Goal: Find specific page/section: Find specific page/section

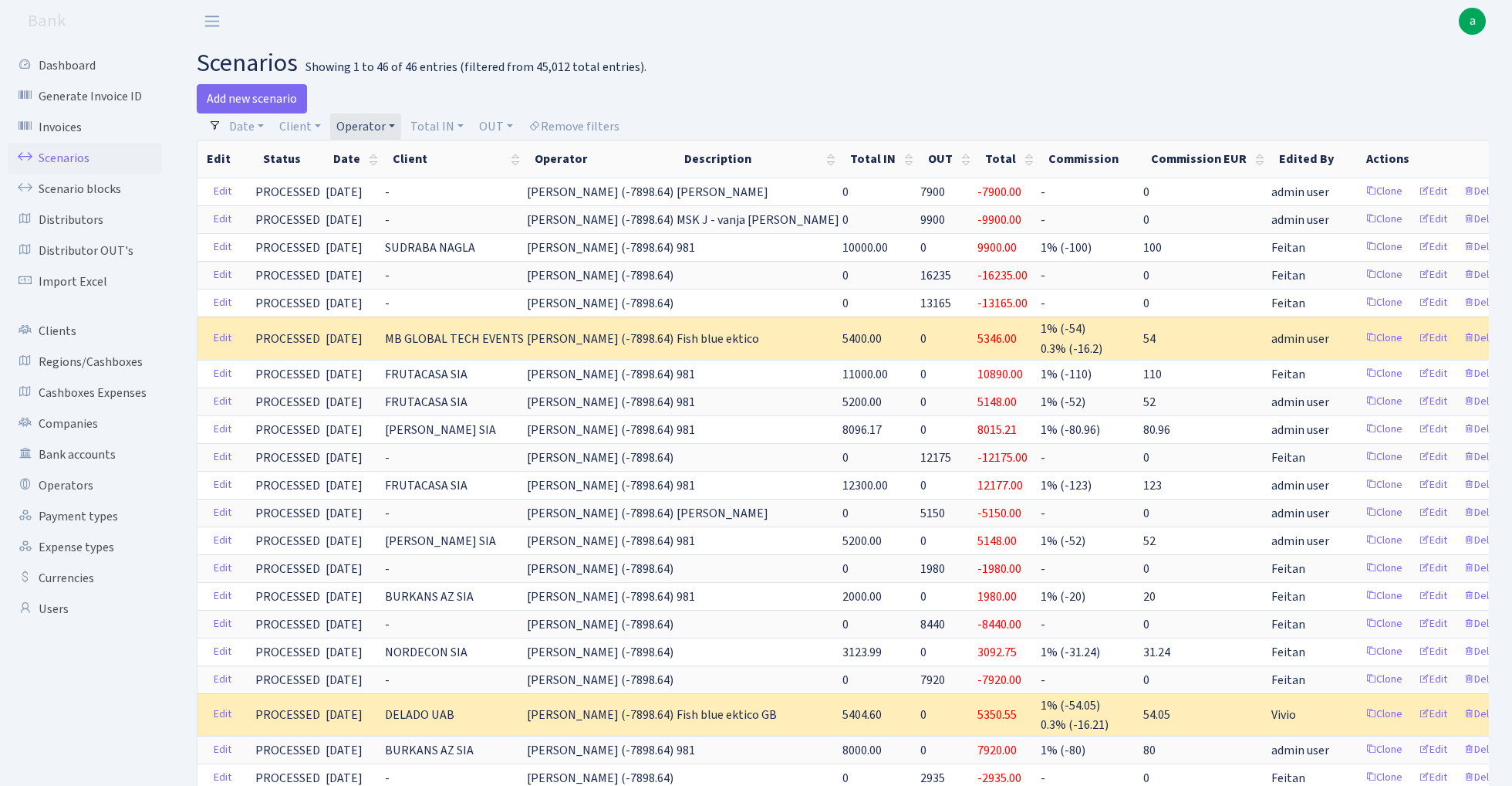
select select "100"
click at [378, 124] on link "Operator" at bounding box center [365, 126] width 71 height 26
click at [413, 186] on input "search" at bounding box center [391, 182] width 113 height 24
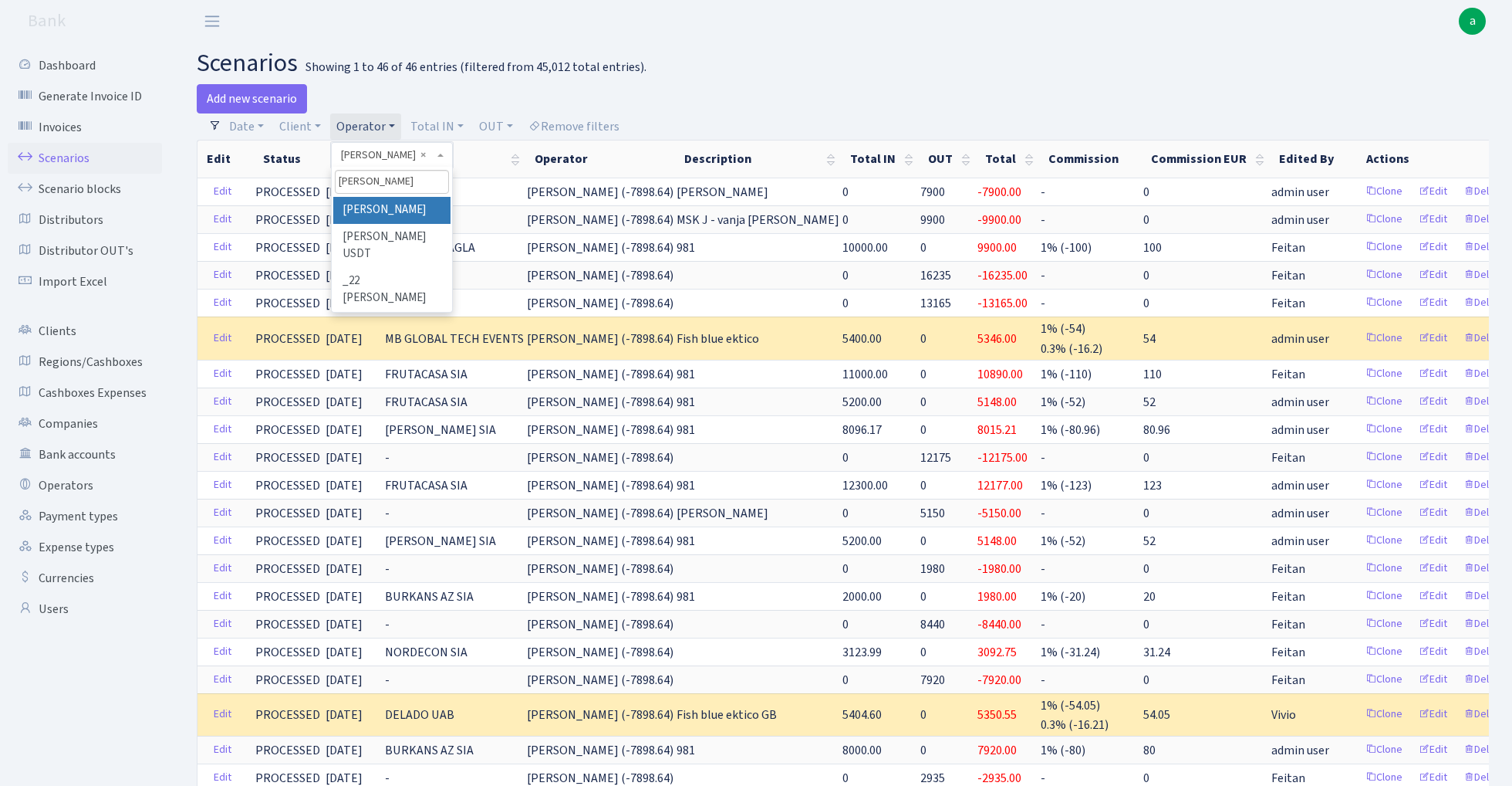
type input "kost"
click at [413, 206] on li "[PERSON_NAME]" at bounding box center [391, 209] width 116 height 27
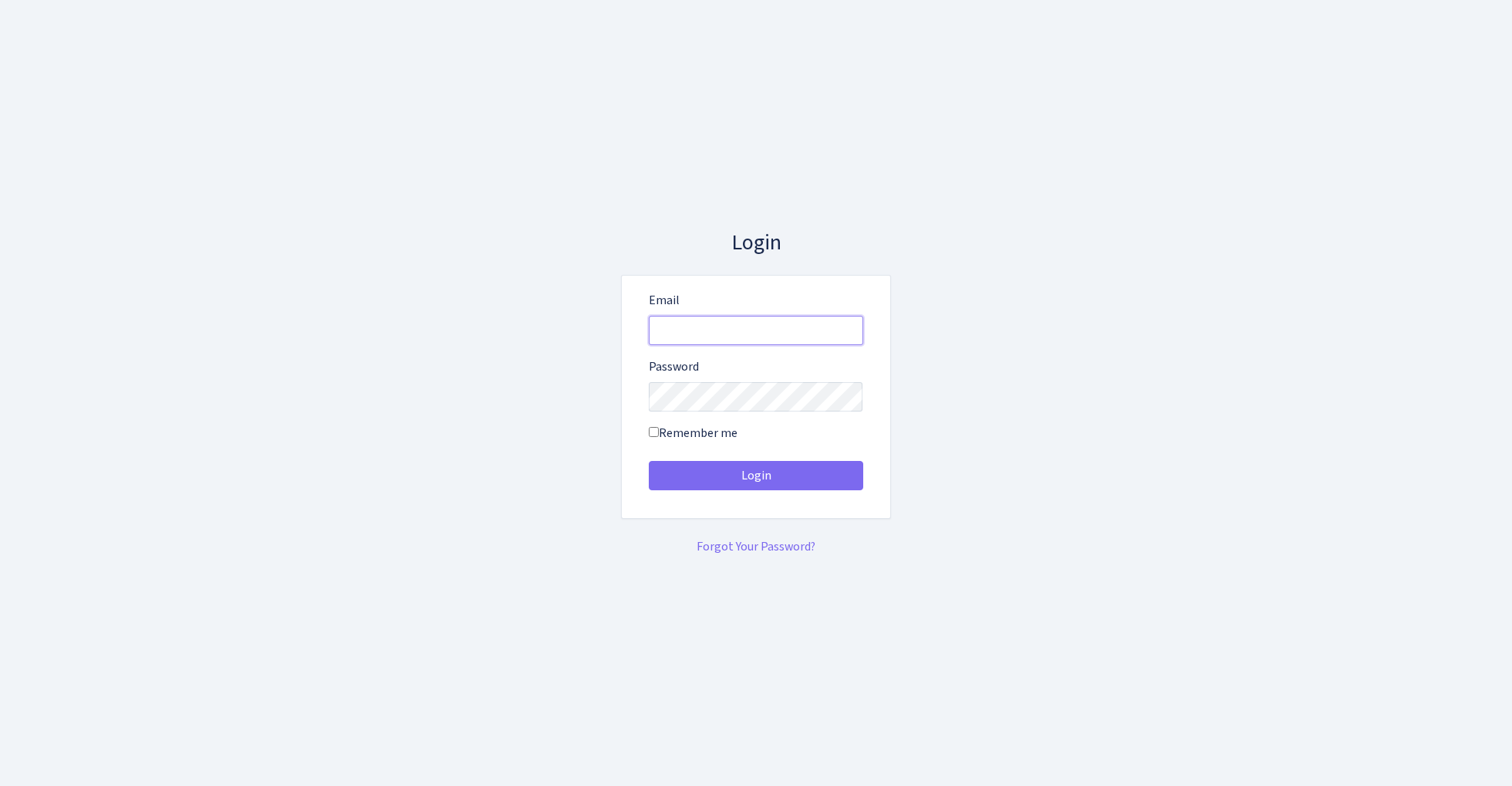
type input "admin@bank.com"
click at [755, 475] on button "Login" at bounding box center [756, 476] width 215 height 30
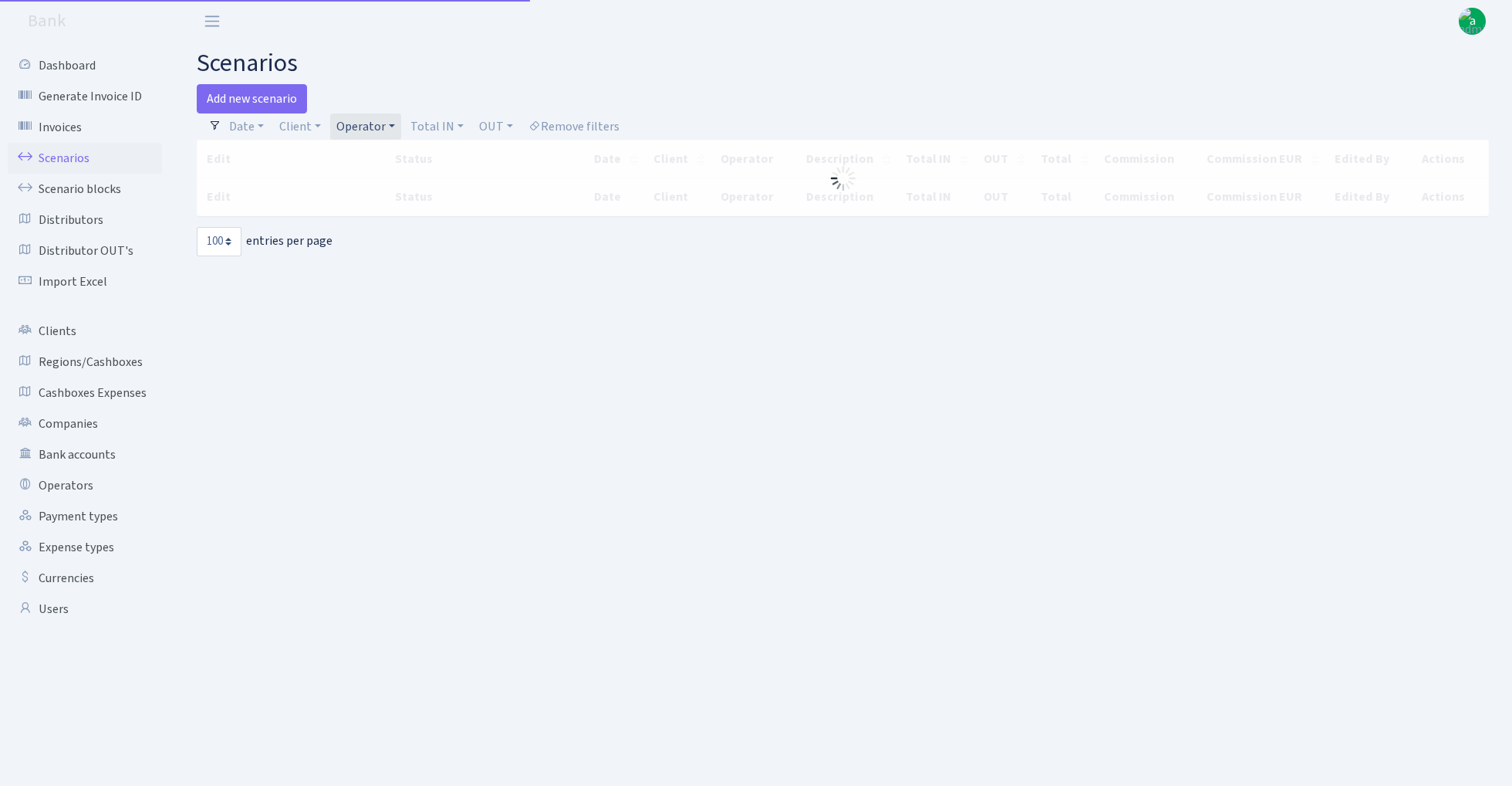
select select "100"
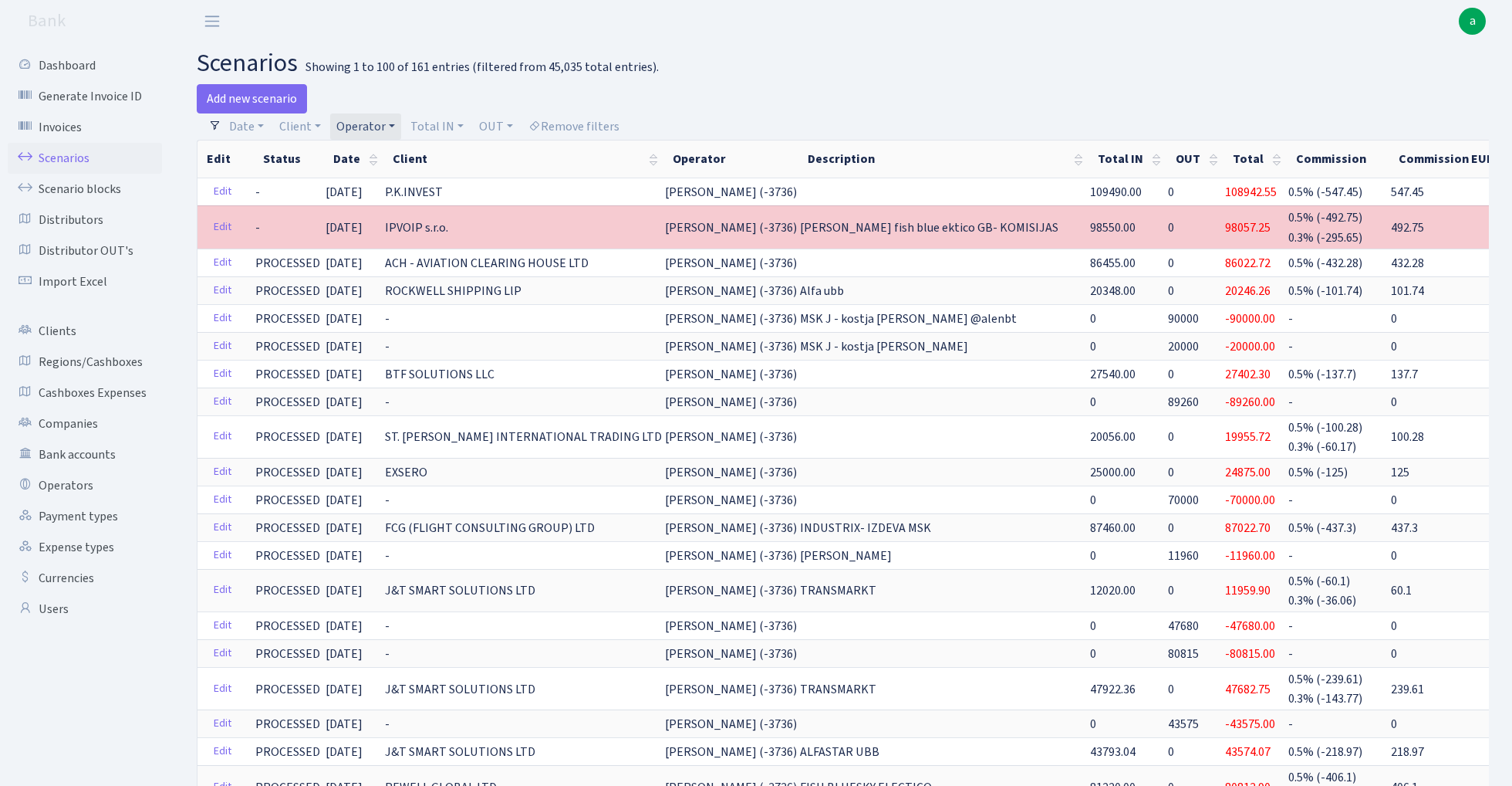
click at [380, 122] on link "Operator" at bounding box center [365, 126] width 71 height 26
click at [377, 188] on input "search" at bounding box center [391, 182] width 113 height 24
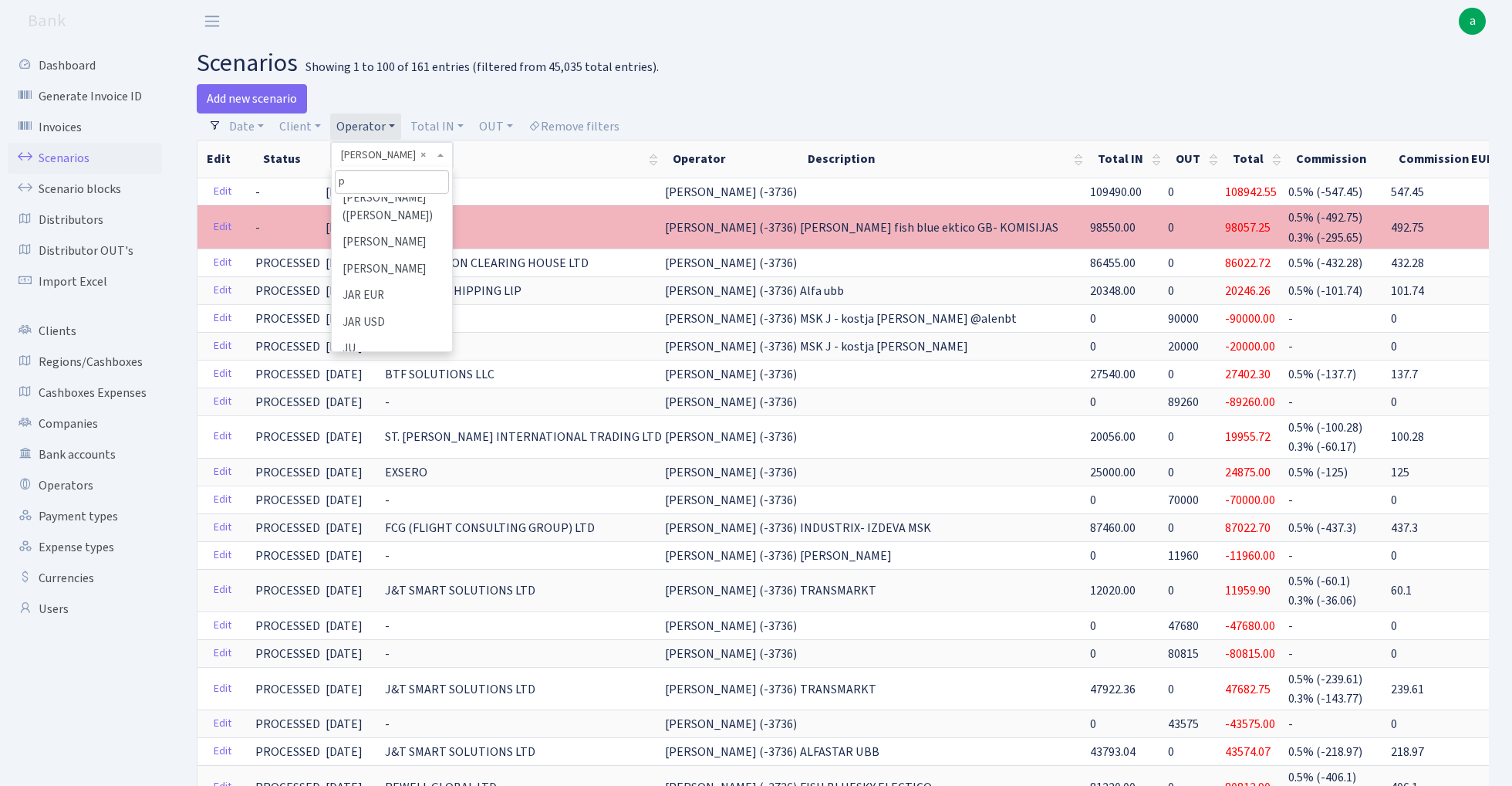
scroll to position [0, 0]
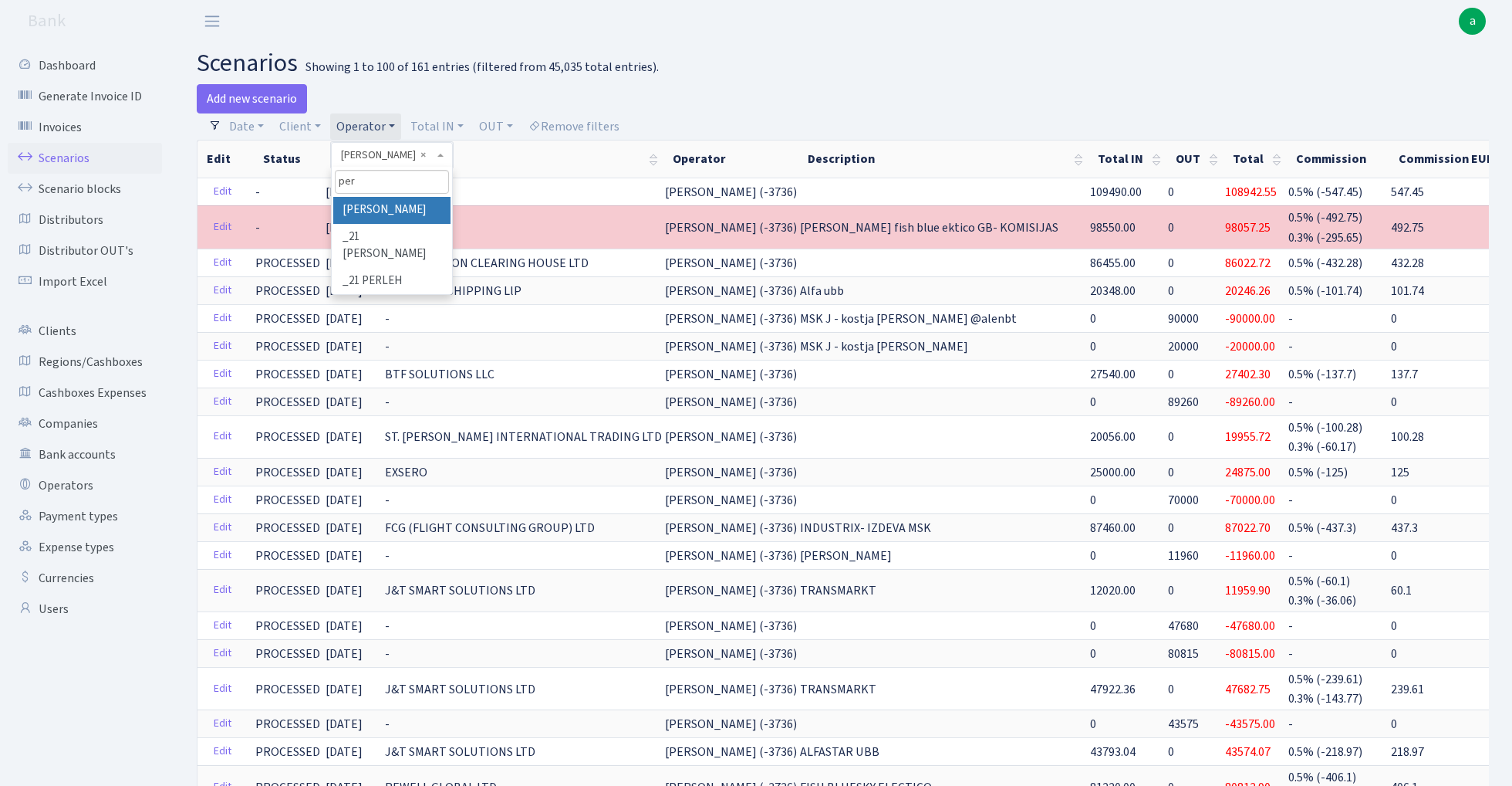
type input "per"
click at [377, 205] on li "[PERSON_NAME]" at bounding box center [391, 209] width 116 height 27
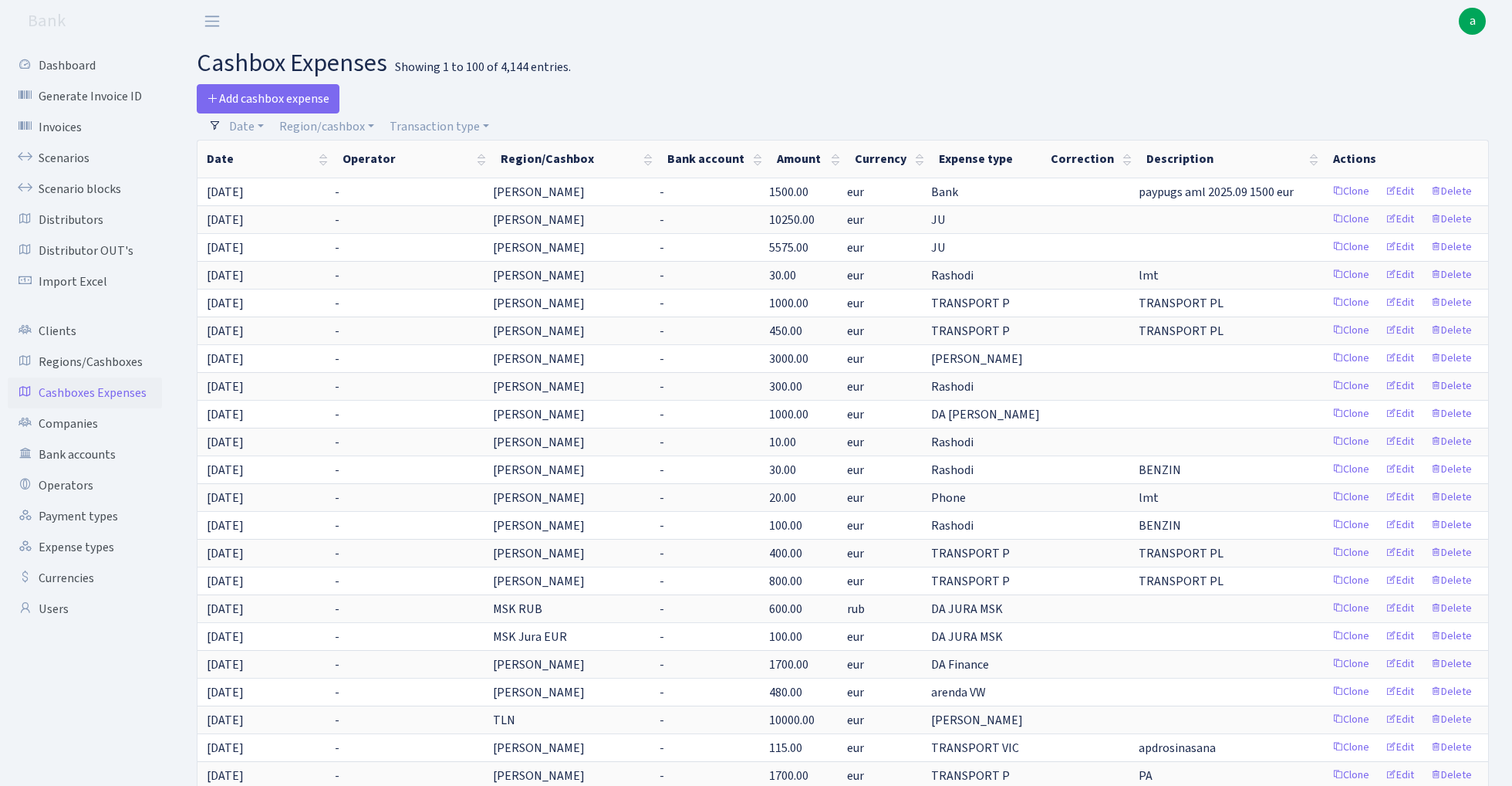
select select "100"
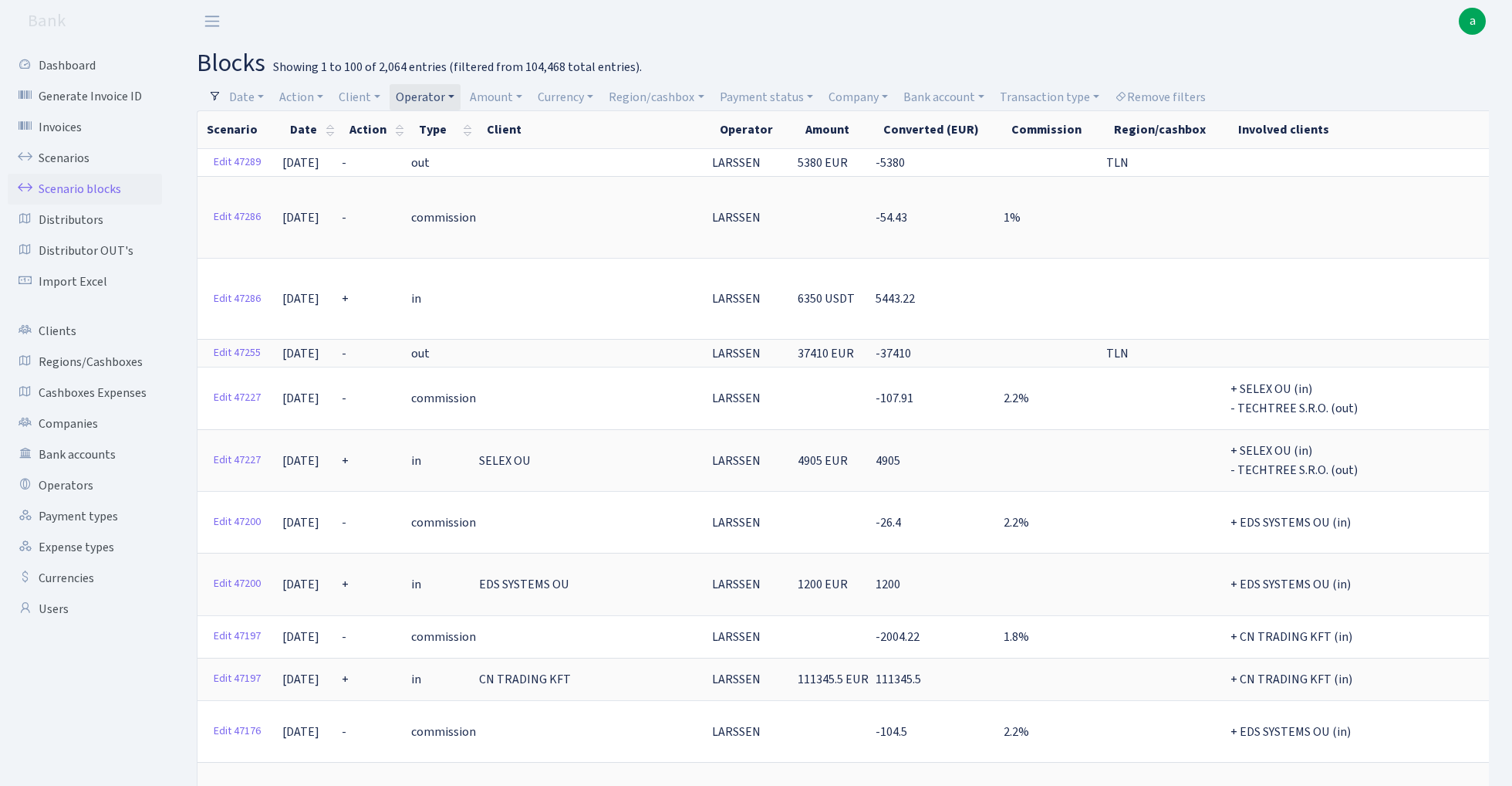
select select "100"
click at [442, 92] on link "Operator" at bounding box center [425, 97] width 71 height 26
click at [439, 154] on input "search" at bounding box center [451, 152] width 113 height 24
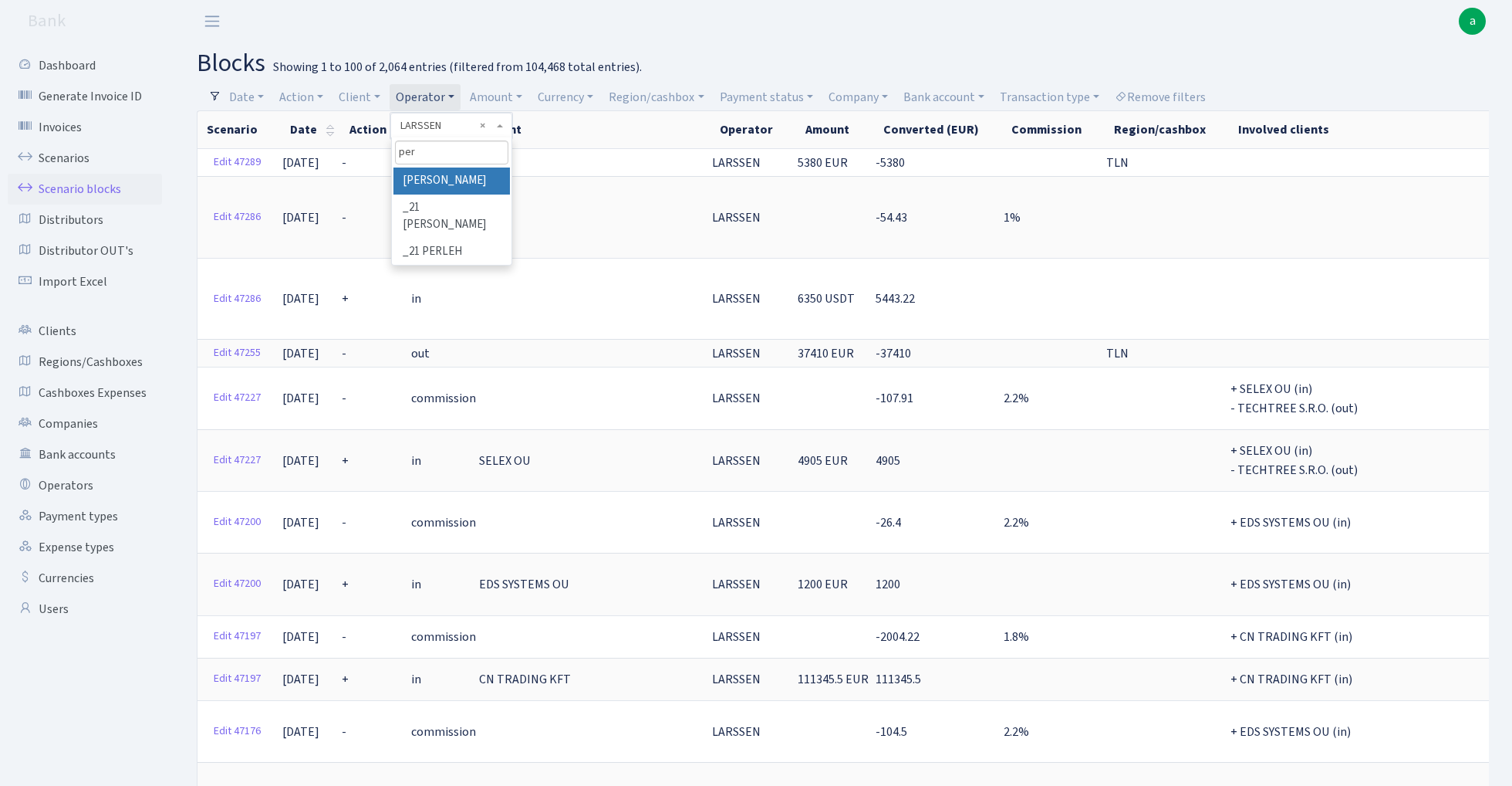
type input "per"
click at [454, 173] on li "[PERSON_NAME]" at bounding box center [452, 181] width 116 height 27
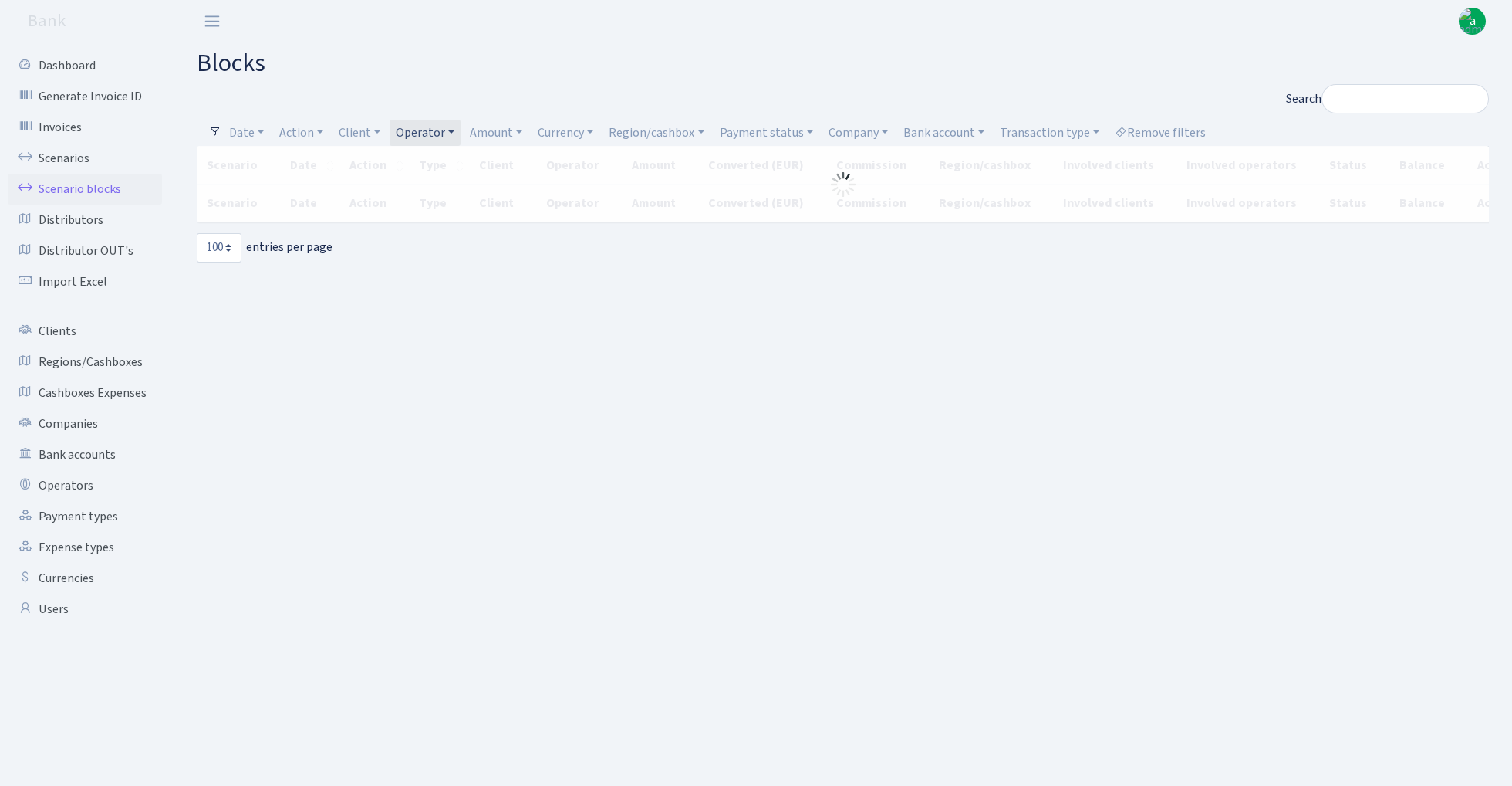
select select "100"
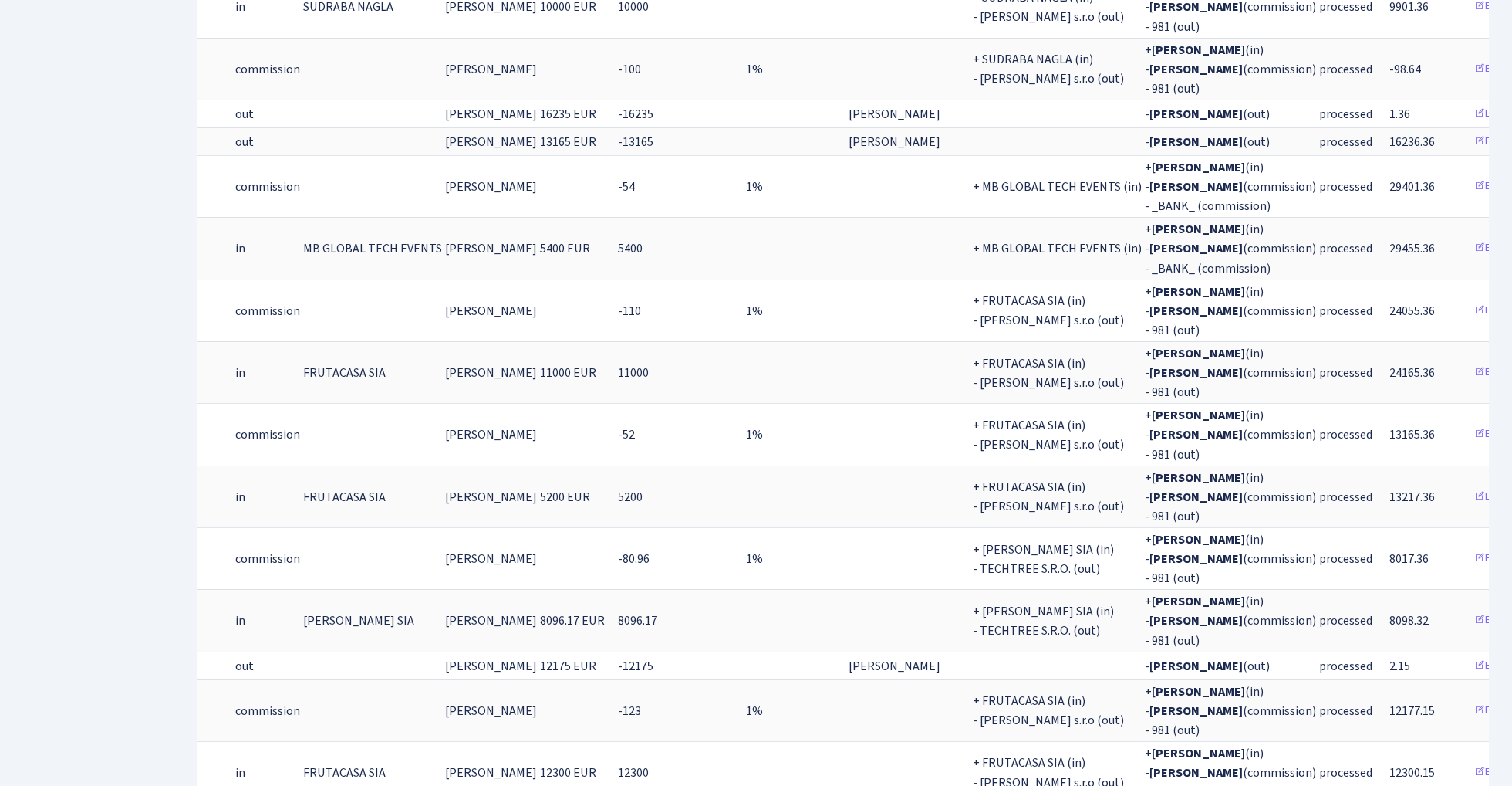
scroll to position [974, 0]
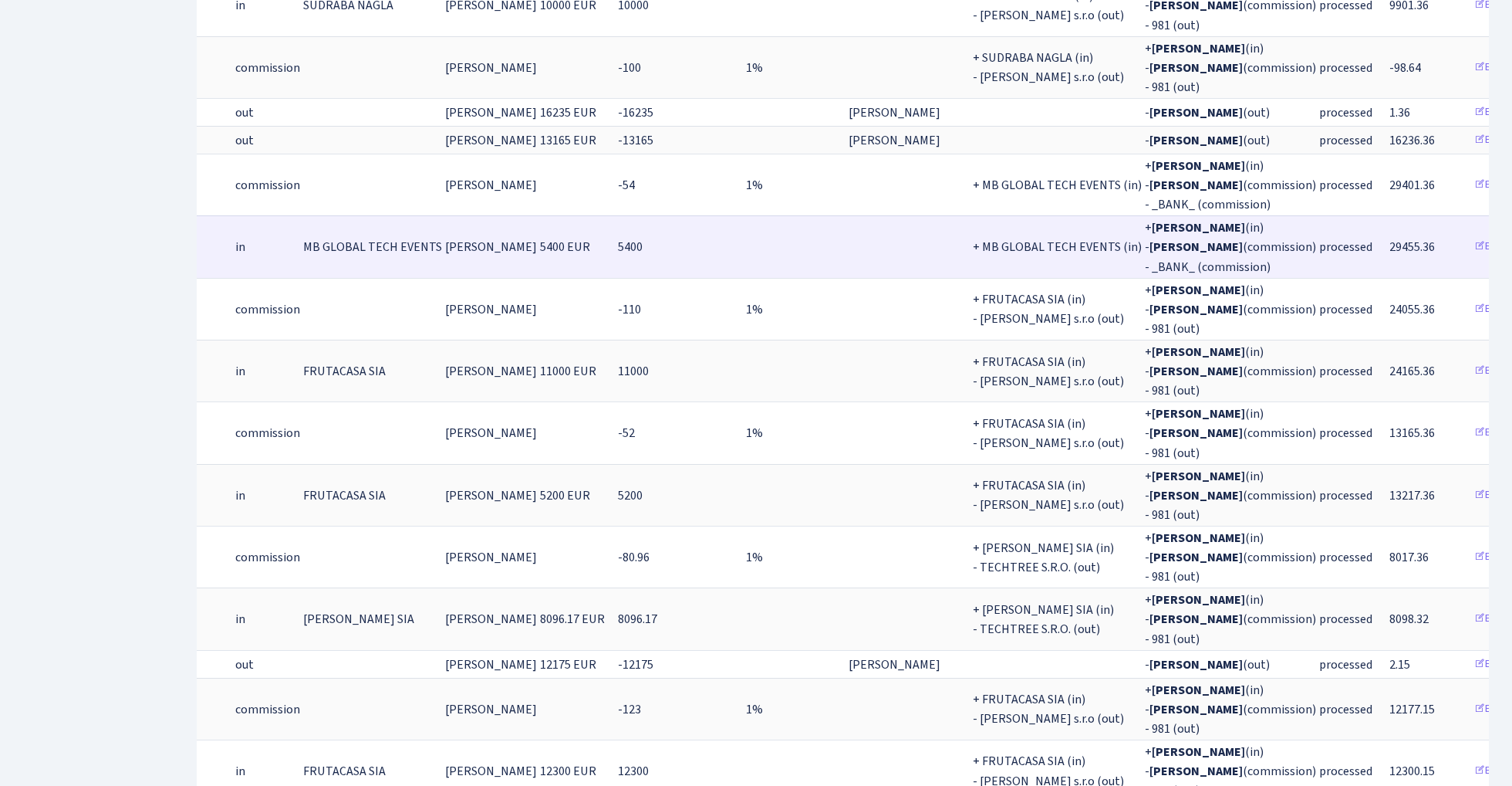
drag, startPoint x: 295, startPoint y: 214, endPoint x: 429, endPoint y: 215, distance: 134.0
click at [429, 215] on td "MB GLOBAL TECH EVENTS" at bounding box center [372, 245] width 142 height 62
copy span "MB GLOBAL TECH EVENTS"
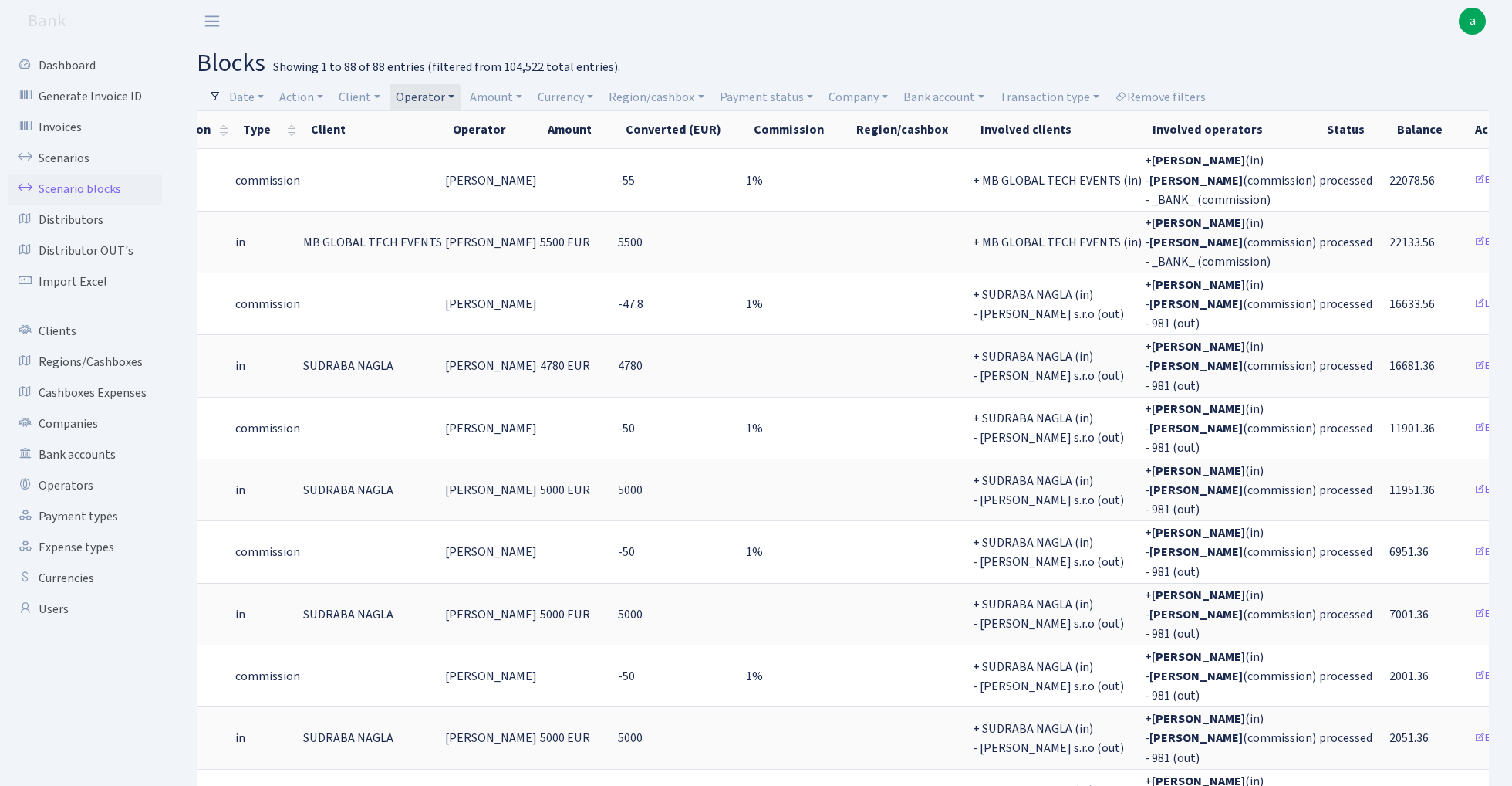
scroll to position [0, 0]
